Goal: Information Seeking & Learning: Learn about a topic

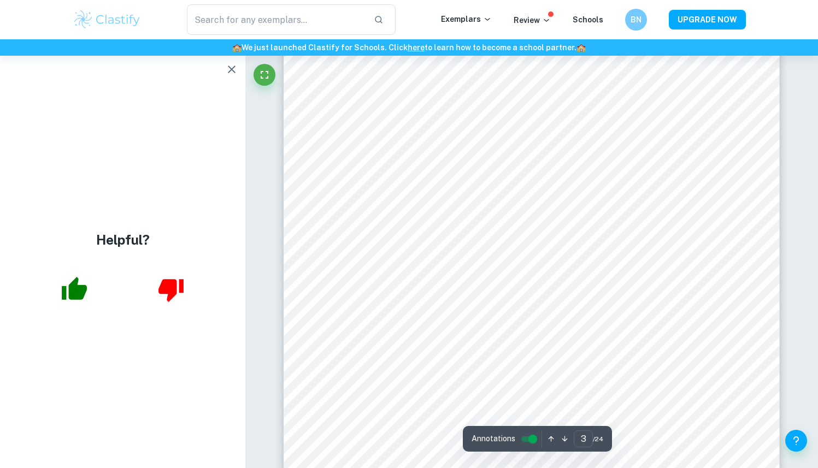
scroll to position [1739, 0]
type input "13"
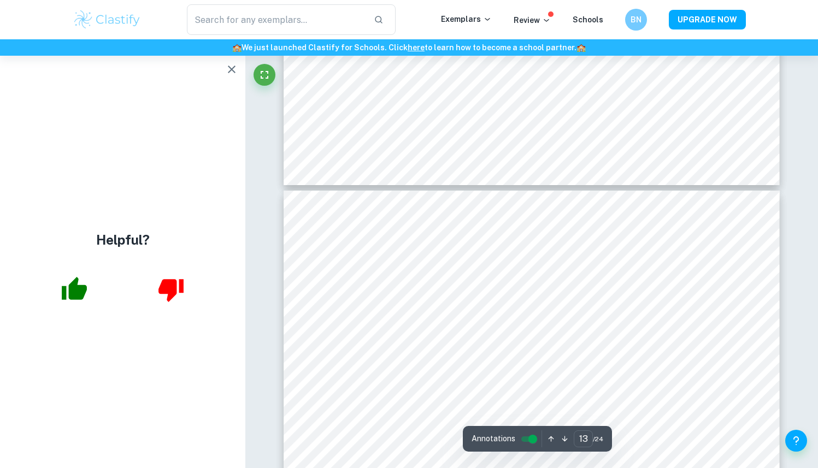
scroll to position [8624, 0]
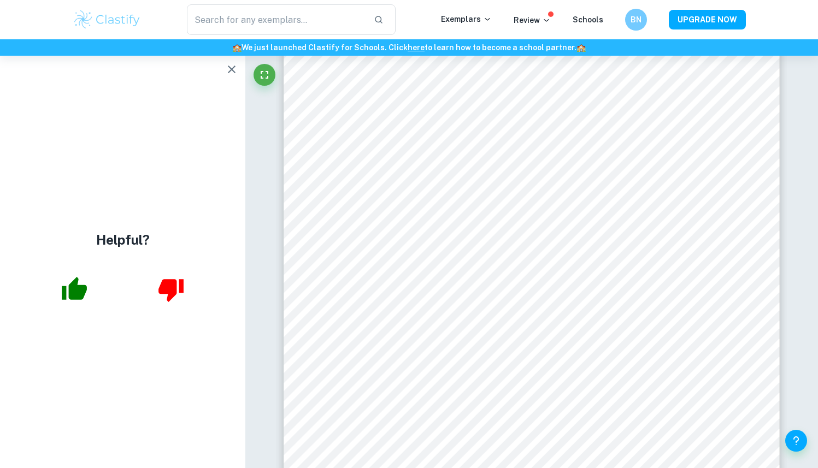
scroll to position [2982, 0]
